Goal: Transaction & Acquisition: Download file/media

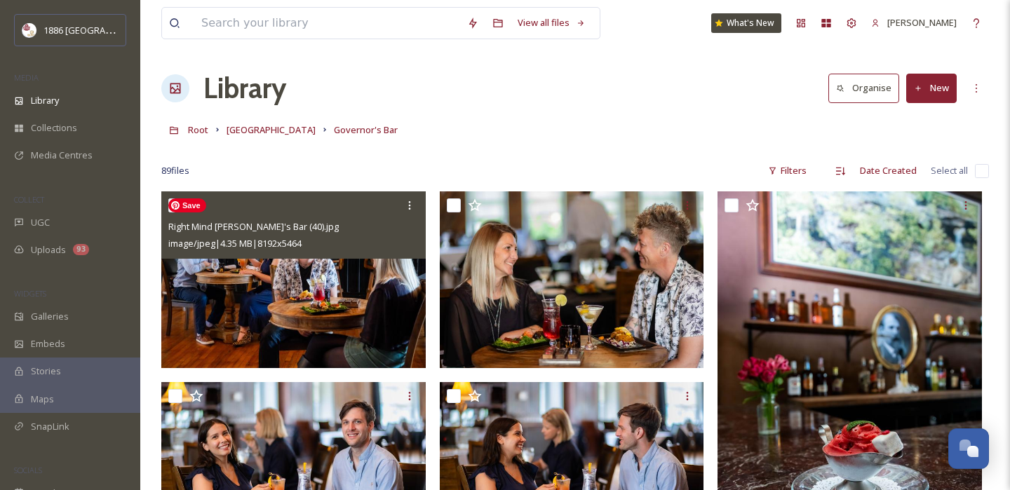
scroll to position [113, 0]
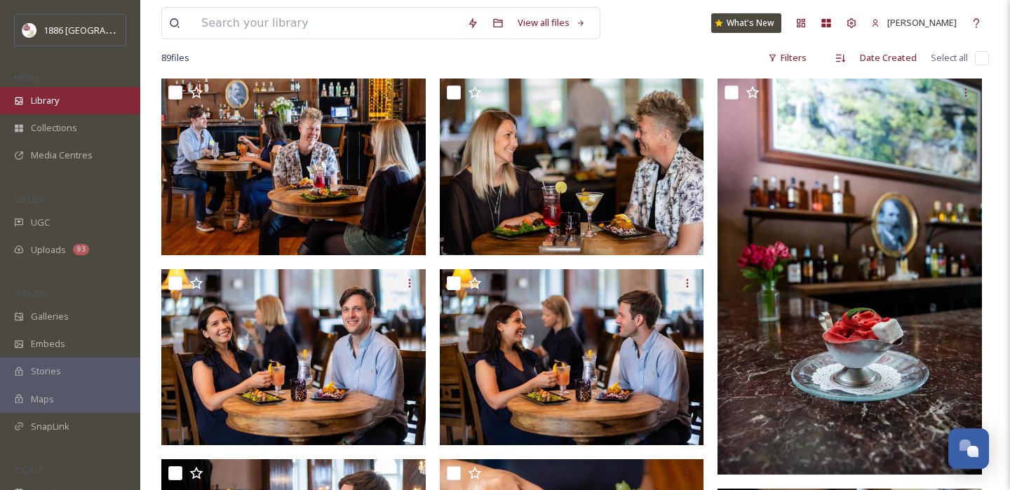
click at [60, 109] on div "Library" at bounding box center [70, 100] width 140 height 27
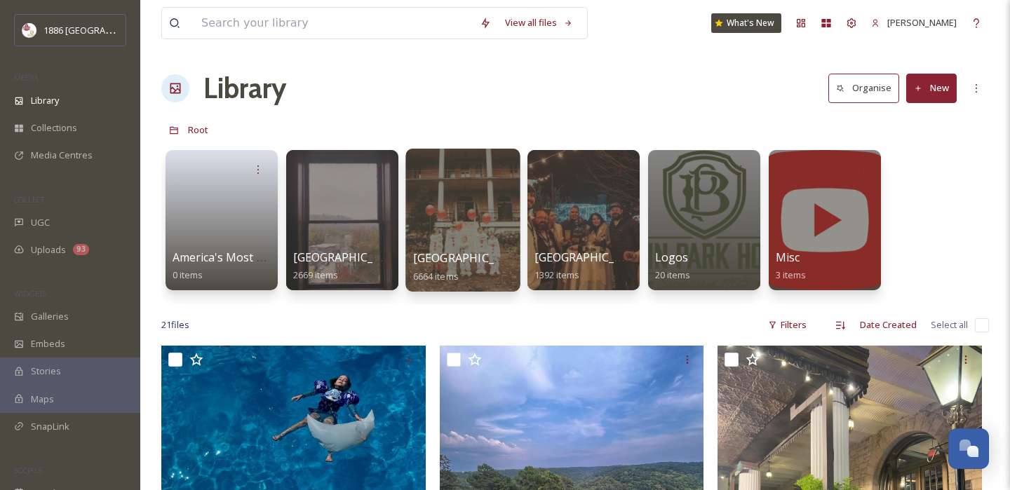
click at [476, 281] on div "[GEOGRAPHIC_DATA] 6664 items" at bounding box center [463, 267] width 100 height 35
click at [463, 256] on span "[GEOGRAPHIC_DATA]" at bounding box center [470, 257] width 115 height 15
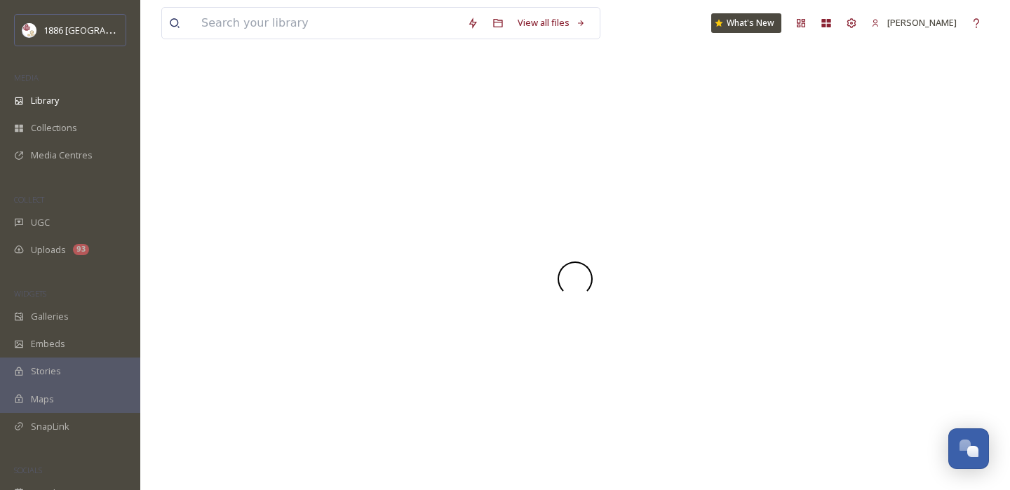
click at [463, 256] on div at bounding box center [574, 278] width 827 height 423
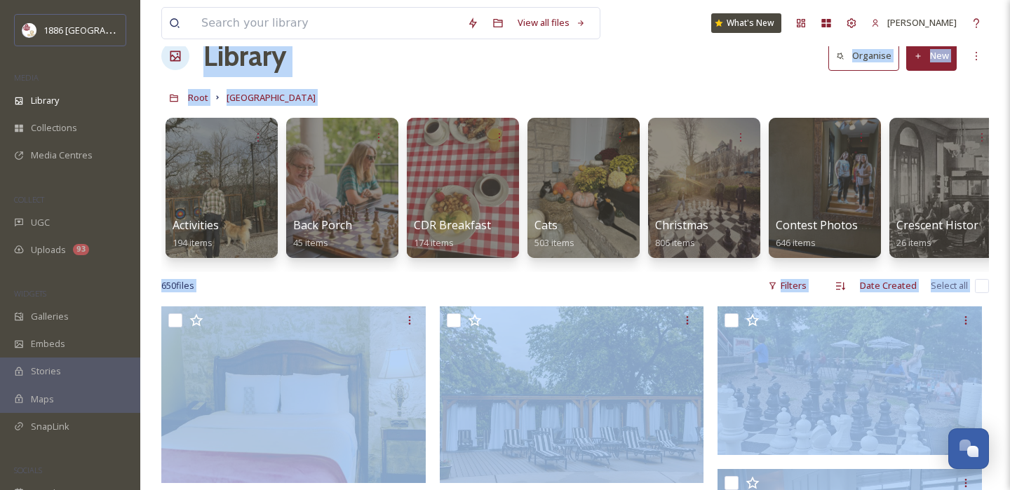
scroll to position [33, 0]
click at [341, 283] on div "650 file s Filters Date Created Select all" at bounding box center [574, 284] width 827 height 27
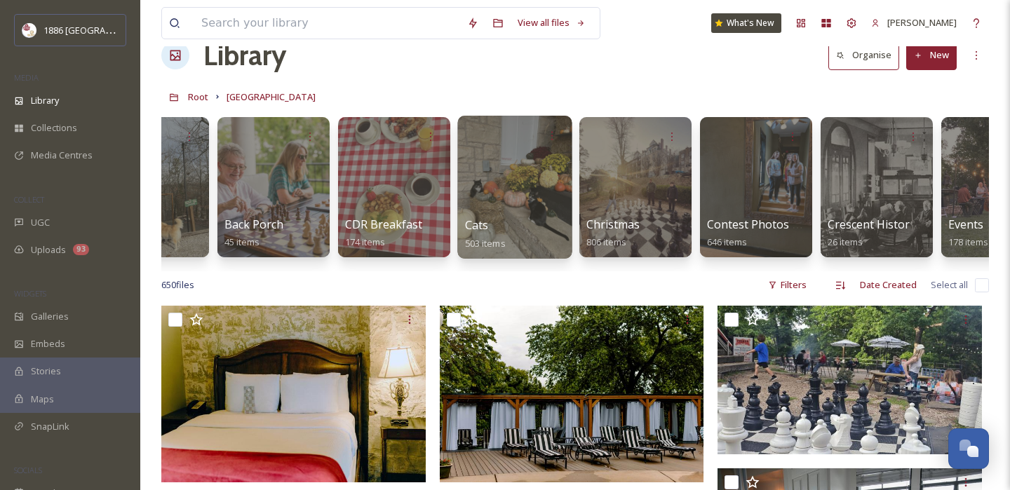
scroll to position [0, 70]
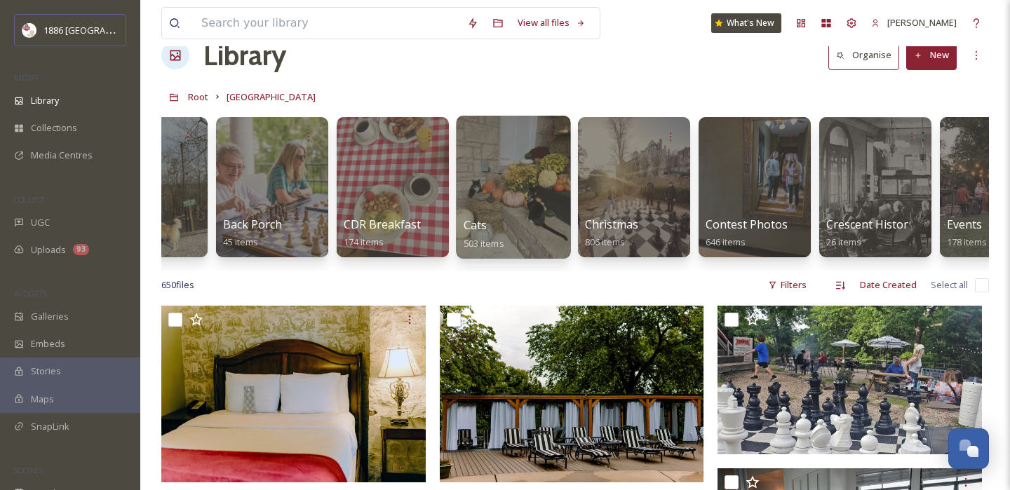
click at [525, 201] on div at bounding box center [513, 187] width 114 height 143
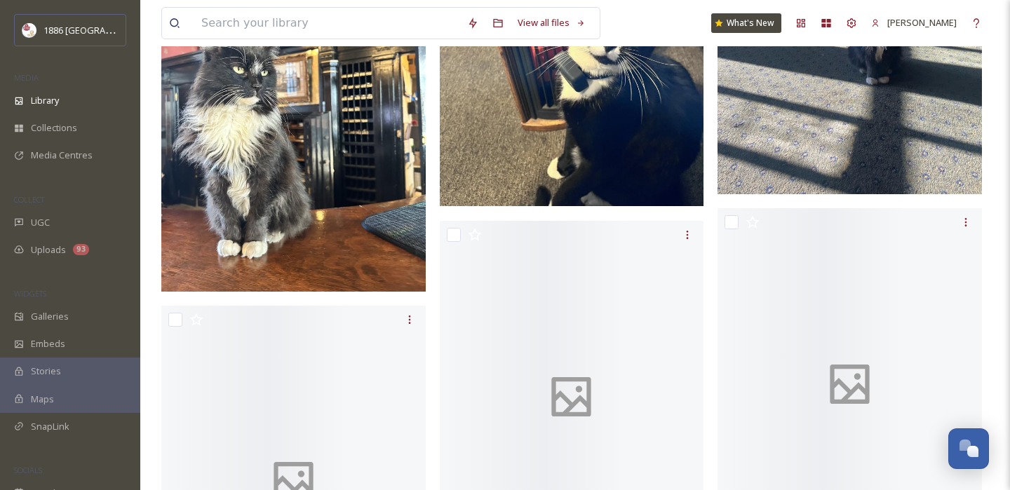
scroll to position [10480, 0]
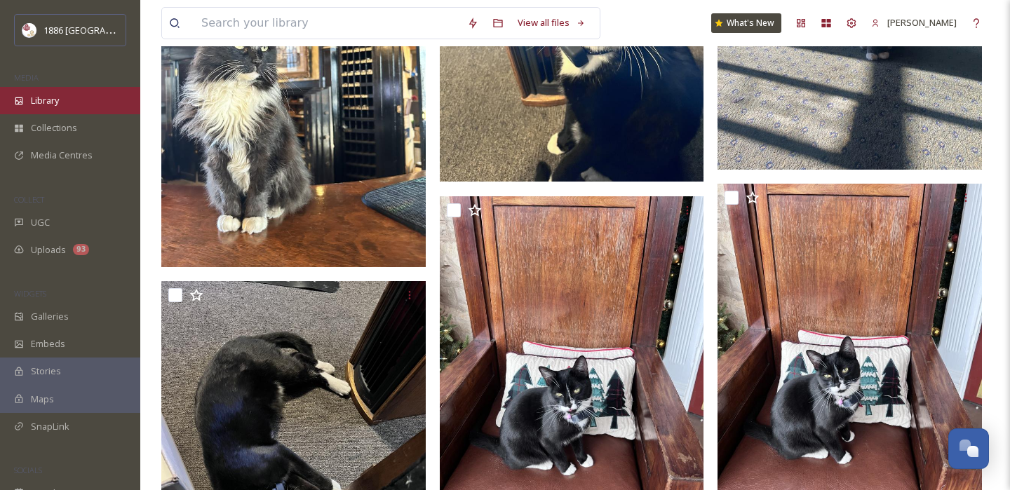
click at [61, 103] on div "Library" at bounding box center [70, 100] width 140 height 27
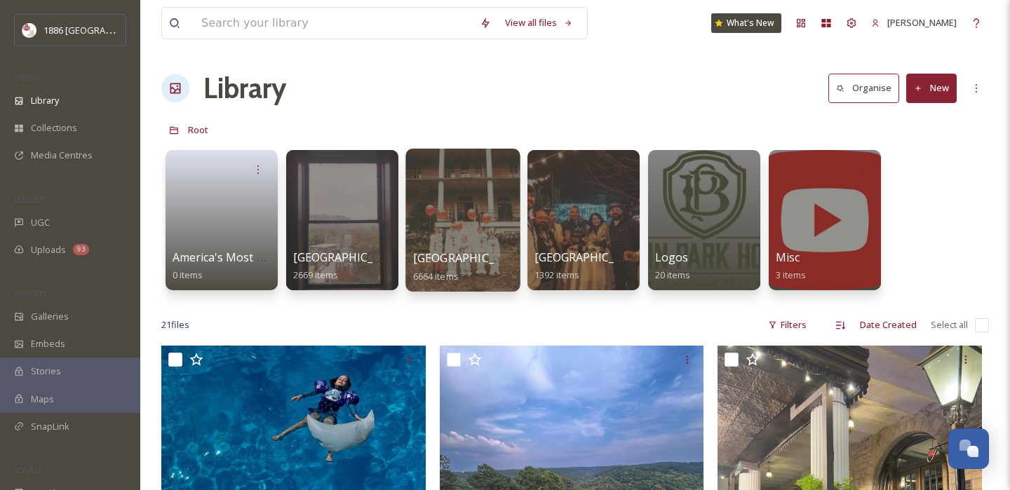
click at [485, 269] on div "[GEOGRAPHIC_DATA] 6664 items" at bounding box center [463, 267] width 100 height 35
click at [469, 263] on span "[GEOGRAPHIC_DATA]" at bounding box center [470, 257] width 115 height 15
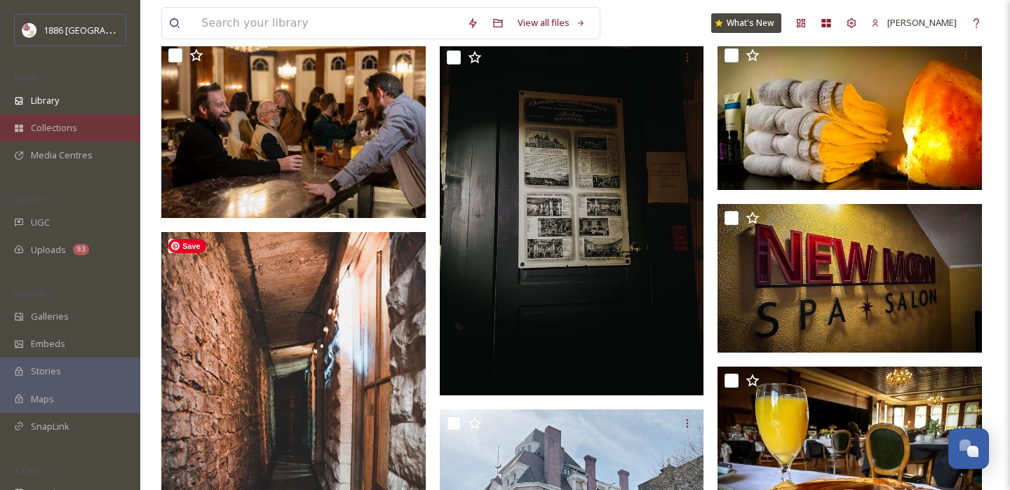
scroll to position [1340, 0]
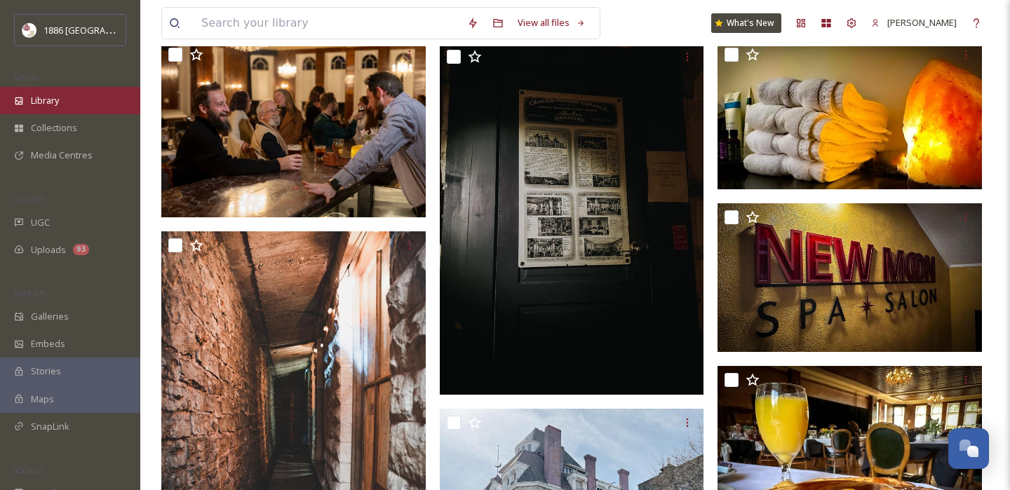
click at [48, 95] on span "Library" at bounding box center [45, 100] width 28 height 13
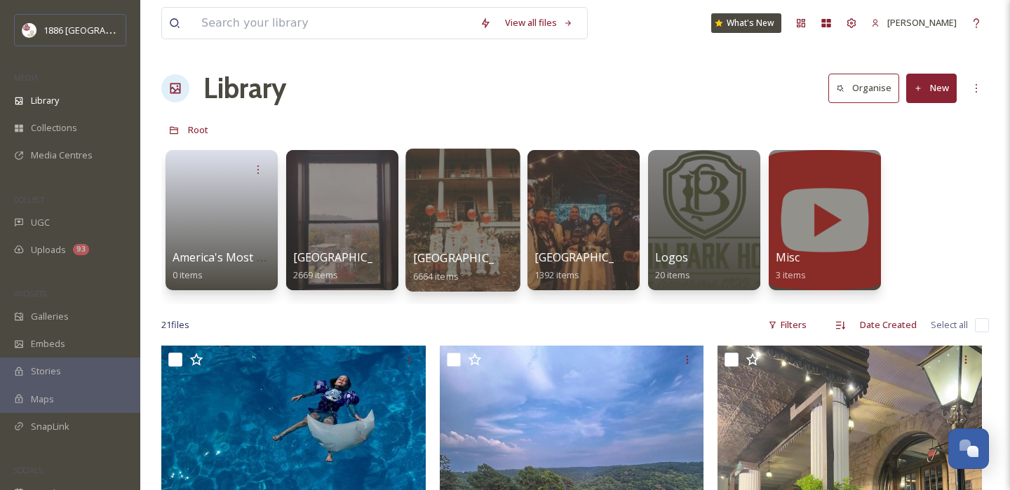
click at [462, 273] on div "[GEOGRAPHIC_DATA] 6664 items" at bounding box center [463, 267] width 100 height 35
click at [459, 255] on span "[GEOGRAPHIC_DATA]" at bounding box center [470, 257] width 115 height 15
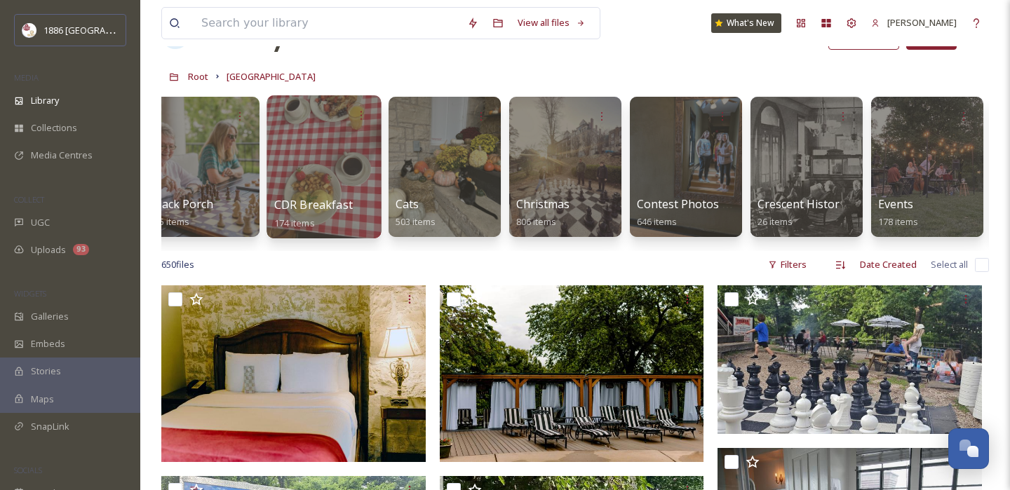
scroll to position [0, 8]
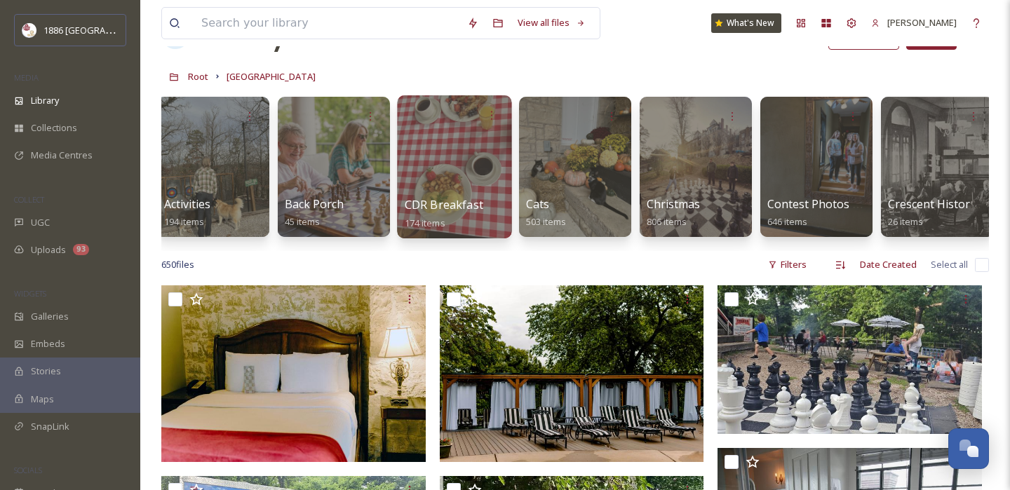
click at [451, 208] on span "CDR Breakfast" at bounding box center [444, 204] width 79 height 15
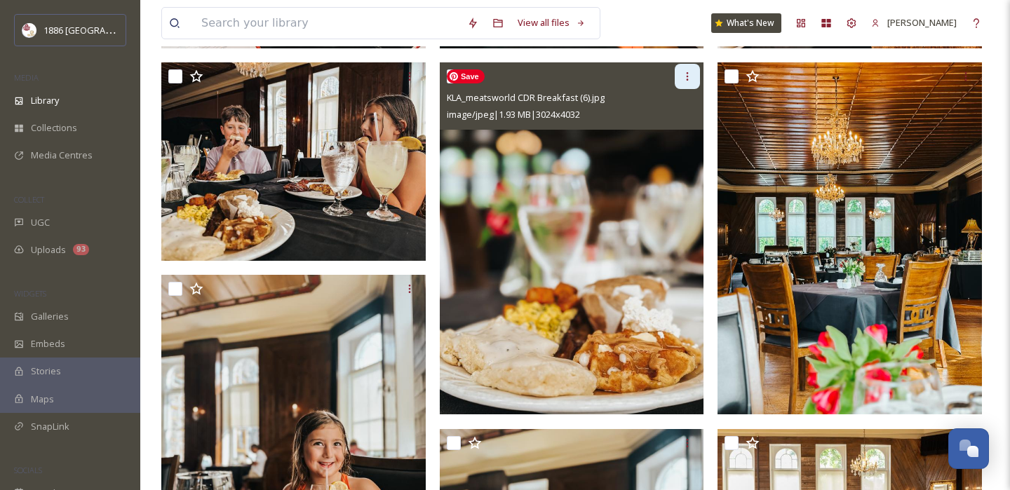
scroll to position [646, 0]
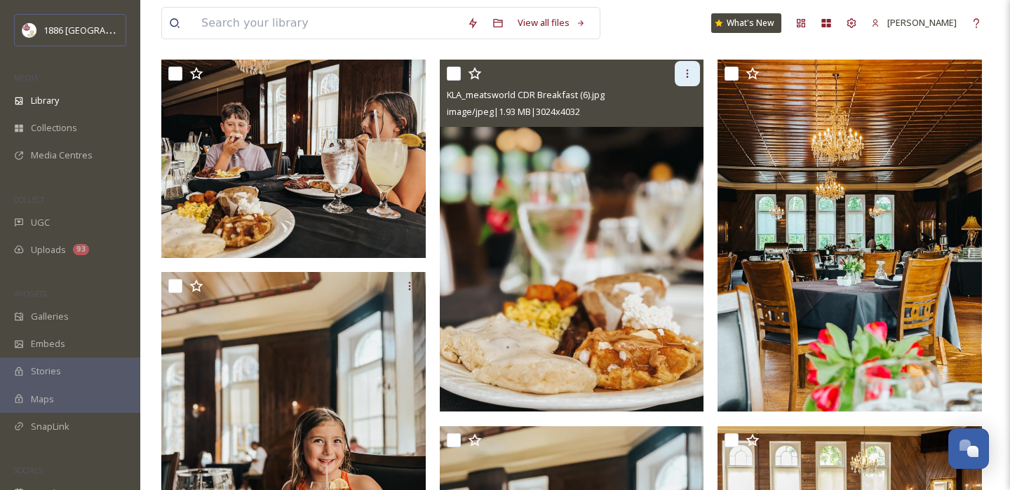
click at [694, 75] on div at bounding box center [687, 73] width 25 height 25
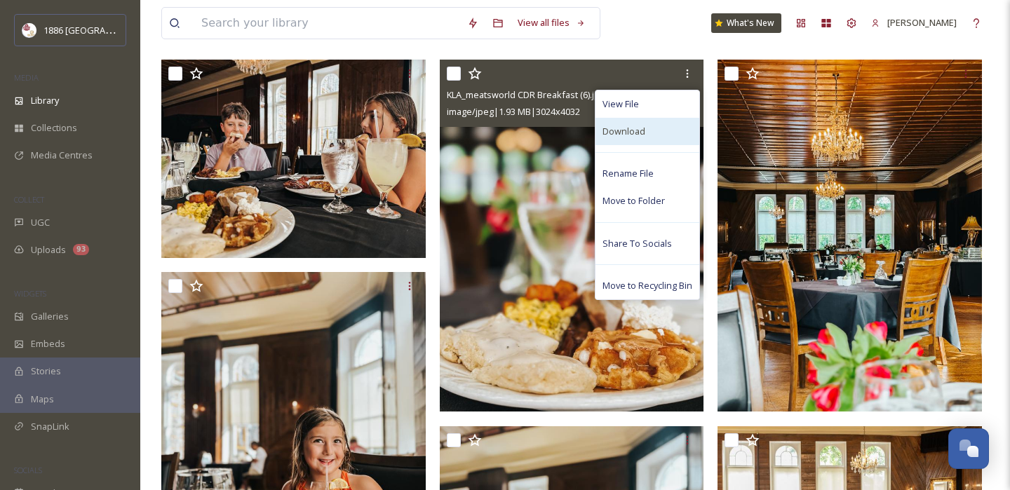
click at [666, 127] on div "Download" at bounding box center [647, 131] width 104 height 27
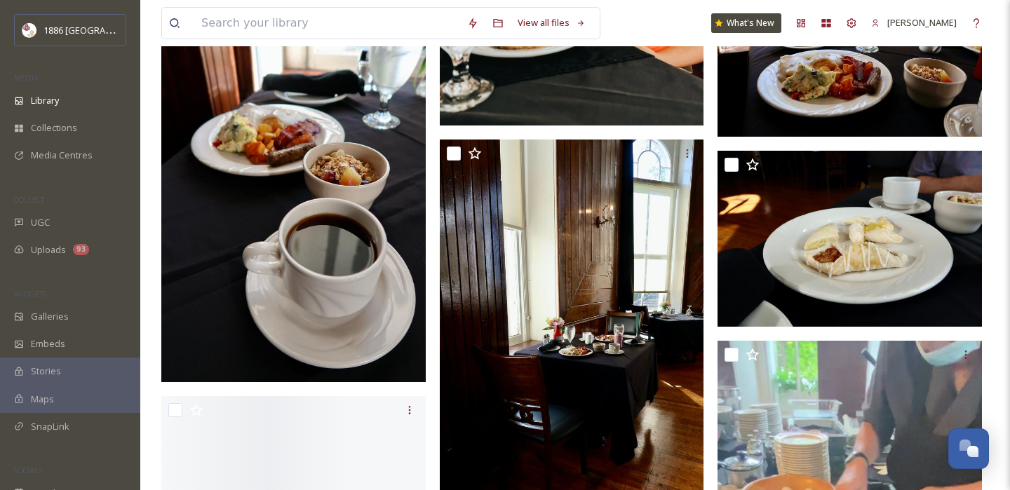
scroll to position [1311, 0]
